Goal: Navigation & Orientation: Find specific page/section

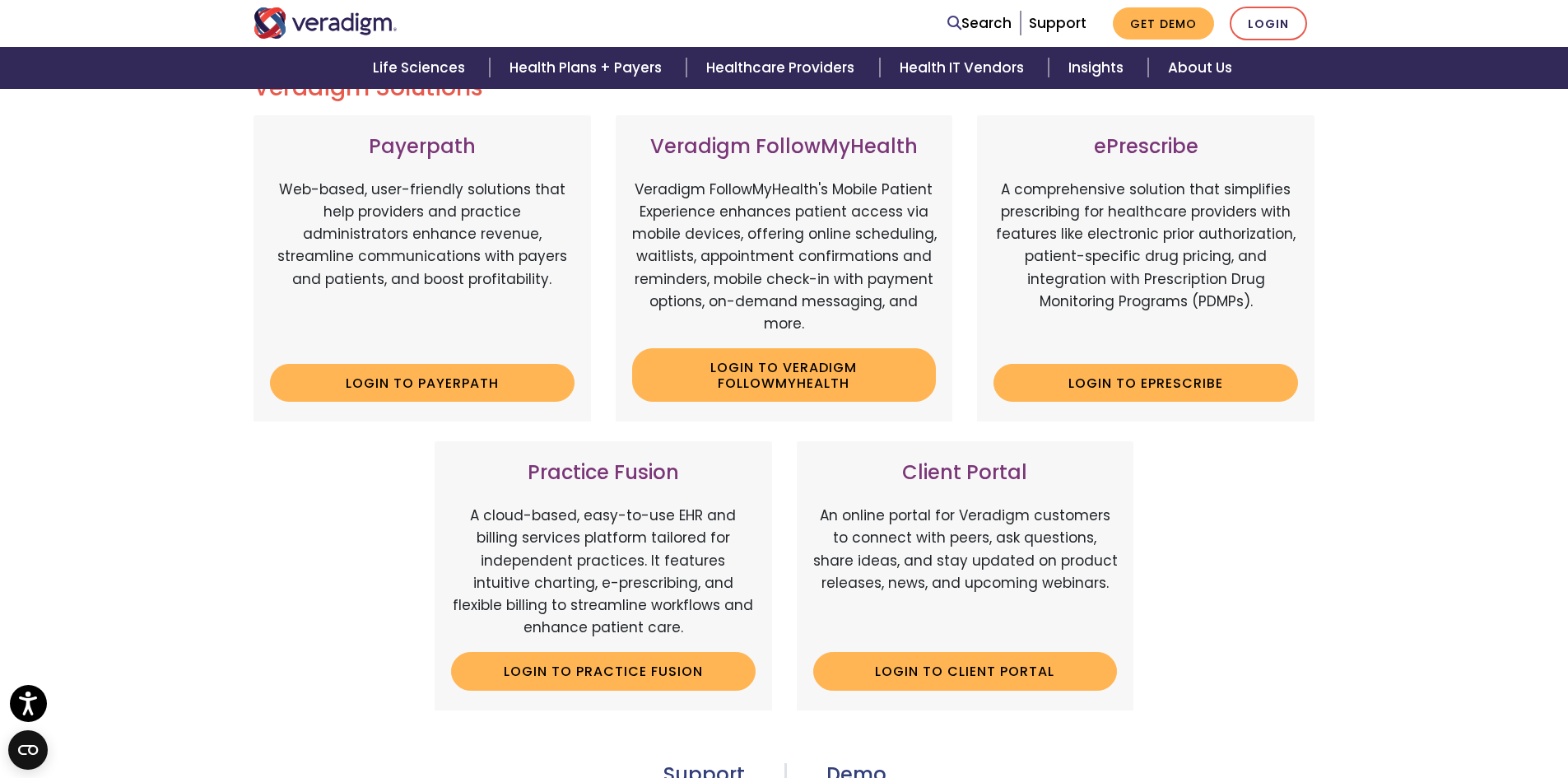
scroll to position [247, 0]
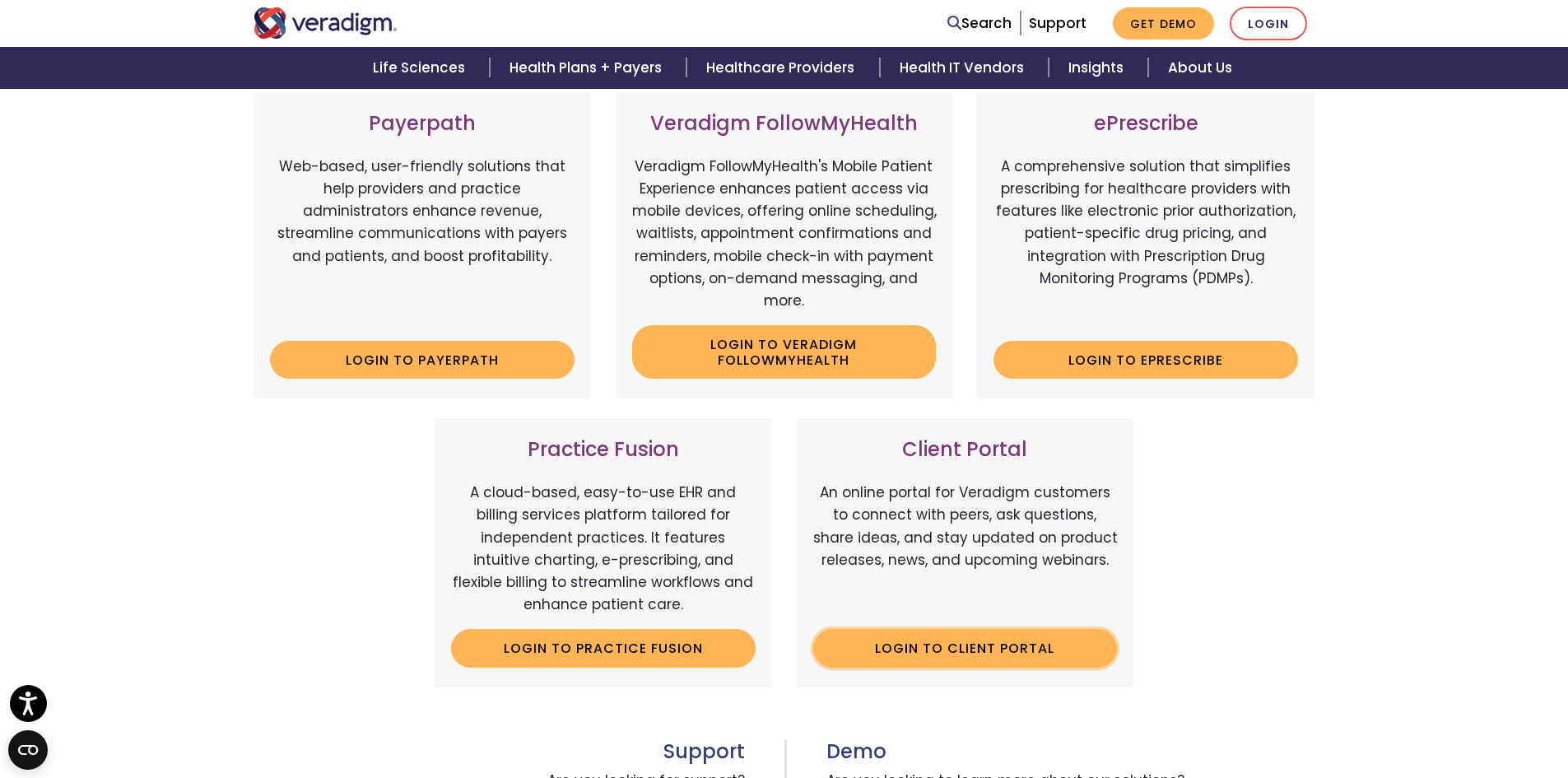
click at [971, 650] on link "Login to Client Portal" at bounding box center [965, 648] width 305 height 38
click at [820, 367] on link "Login to Veradigm FollowMyHealth" at bounding box center [784, 352] width 305 height 53
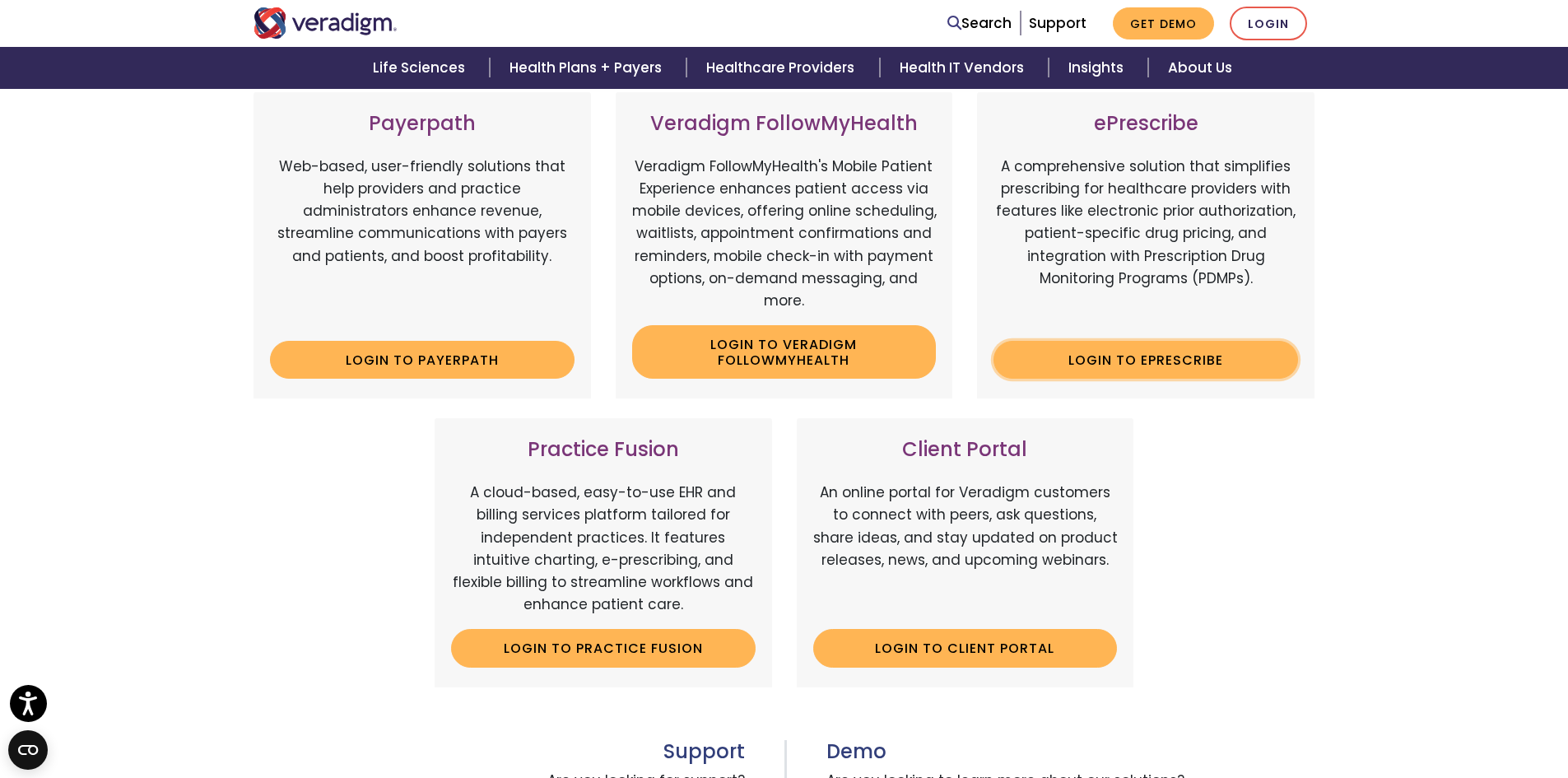
click at [1096, 369] on link "Login to ePrescribe" at bounding box center [1145, 360] width 305 height 38
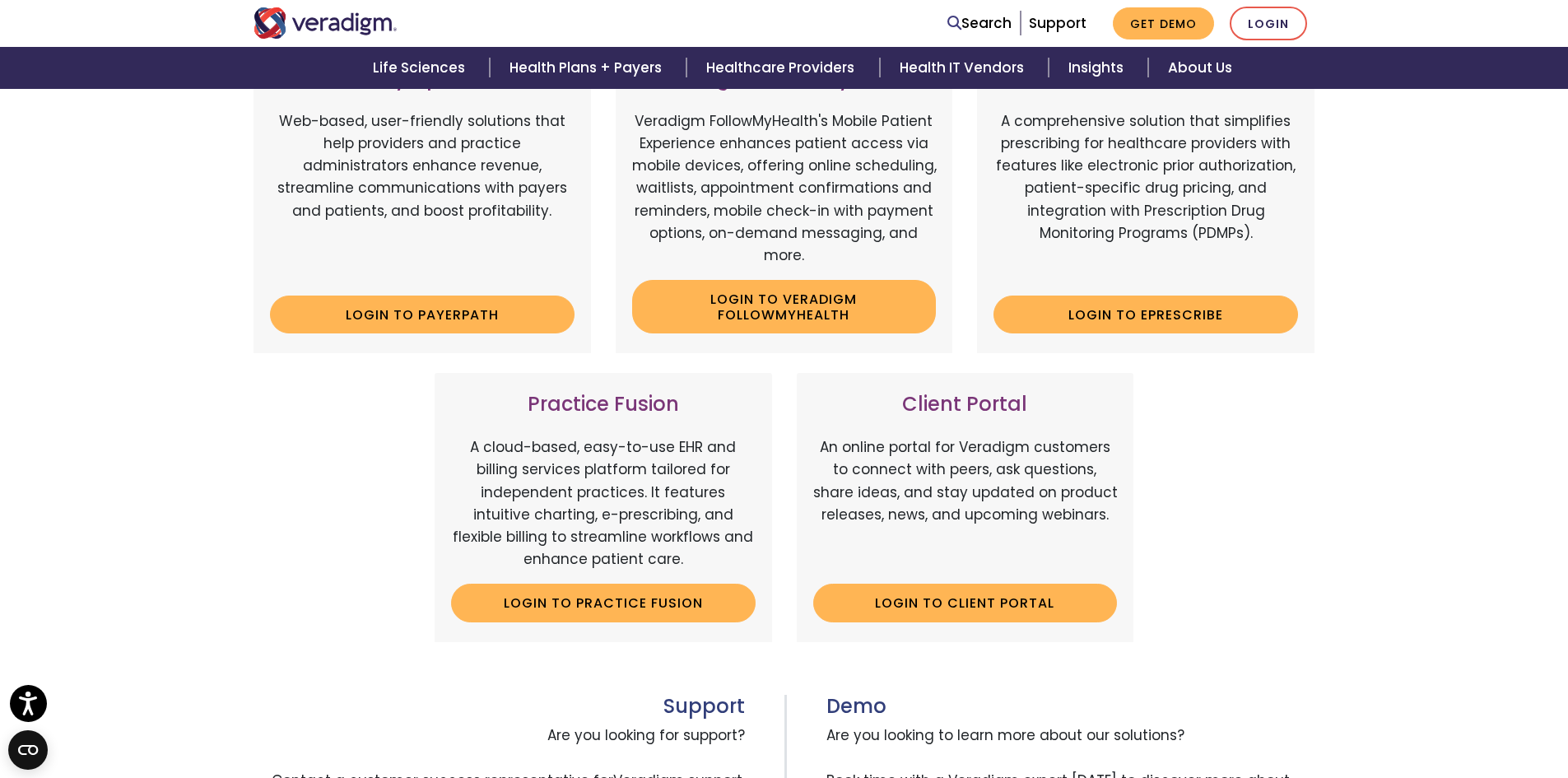
scroll to position [243, 0]
